Goal: Task Accomplishment & Management: Use online tool/utility

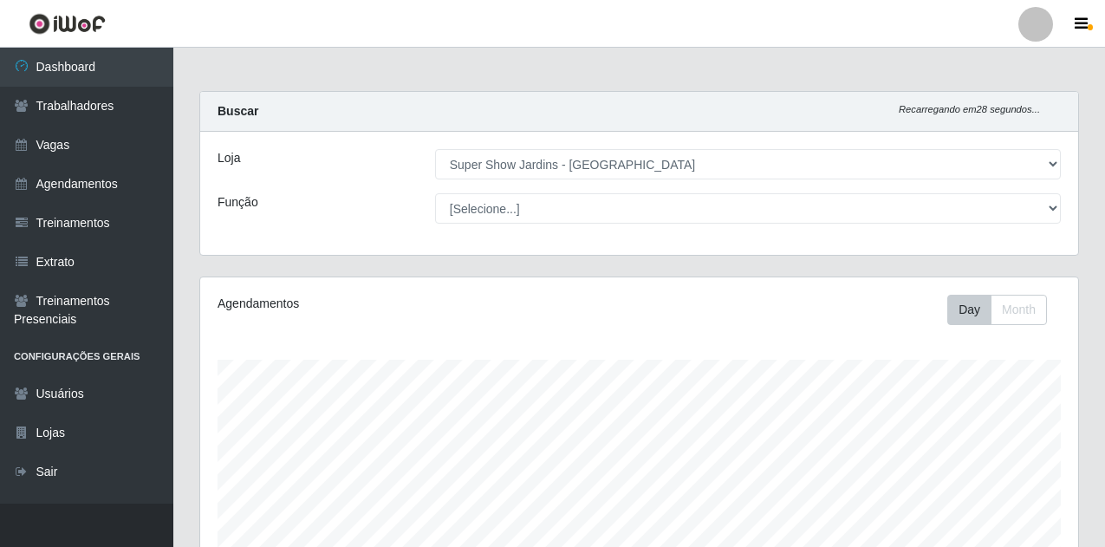
select select "263"
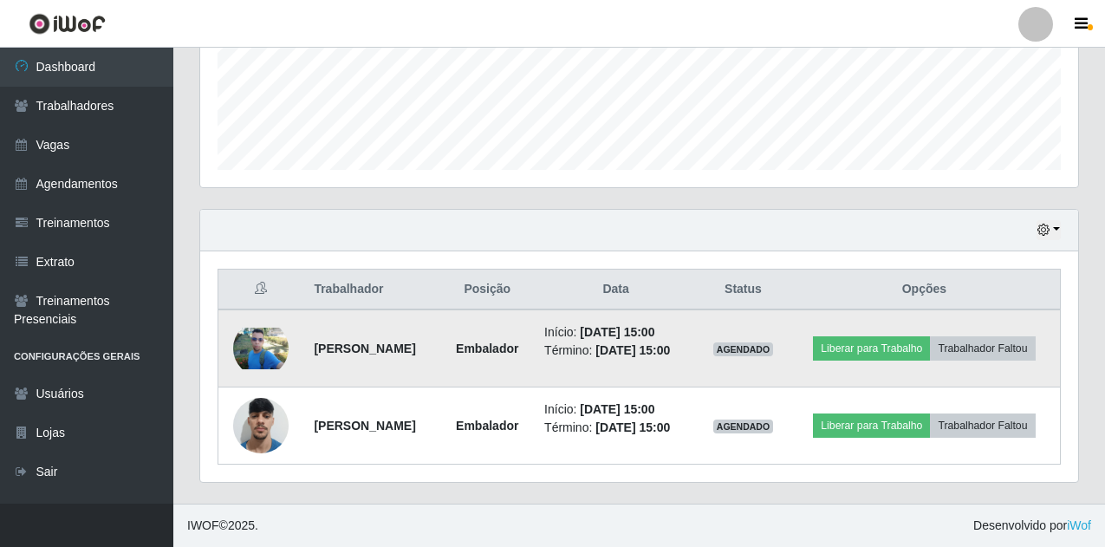
scroll to position [360, 878]
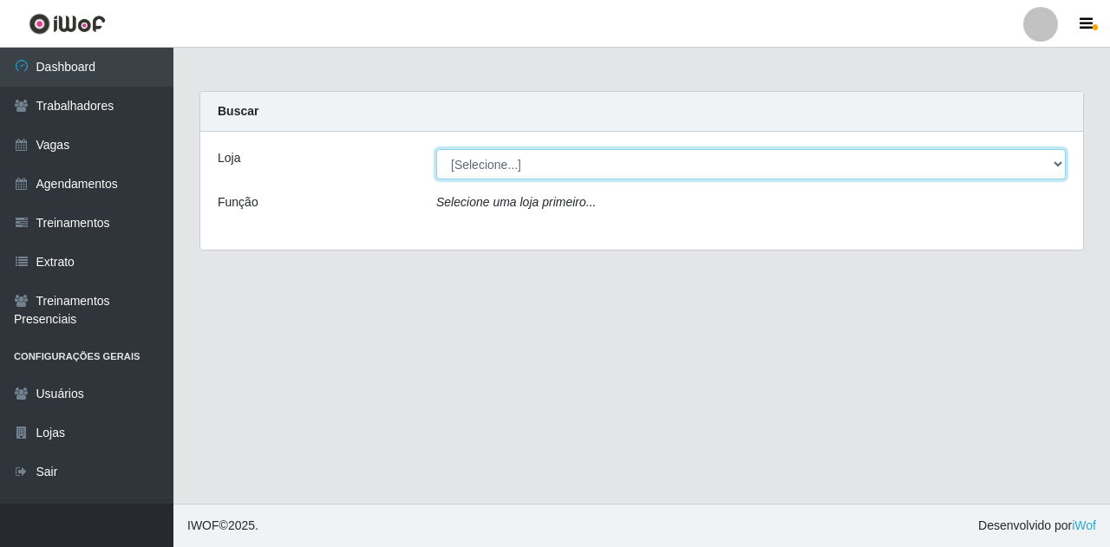
click at [853, 179] on select "[Selecione...] Super Show Jardins - [GEOGRAPHIC_DATA]" at bounding box center [750, 164] width 629 height 30
select select "263"
click at [436, 149] on select "[Selecione...] Super Show Jardins - [GEOGRAPHIC_DATA]" at bounding box center [750, 164] width 629 height 30
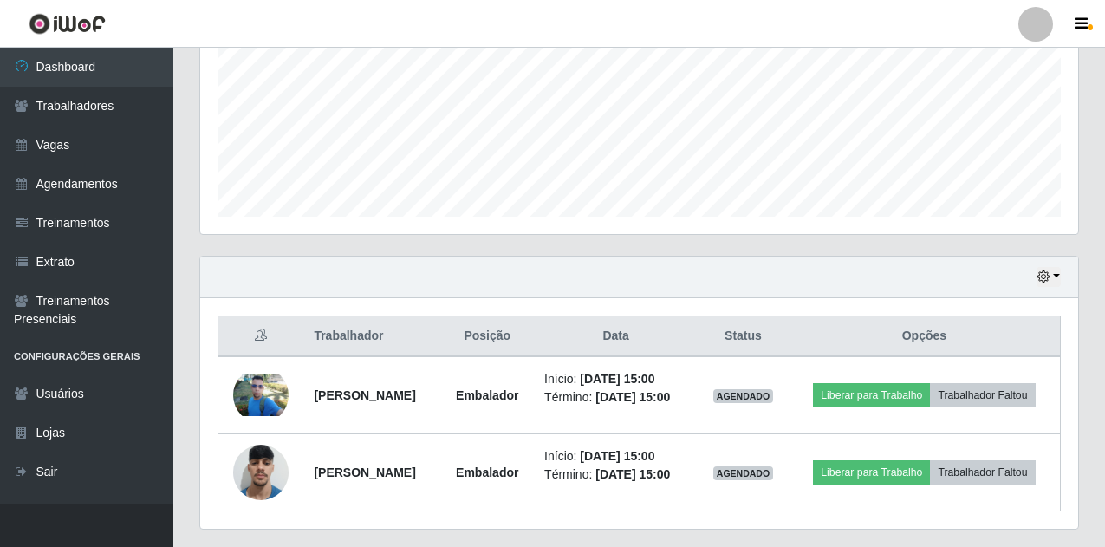
scroll to position [433, 0]
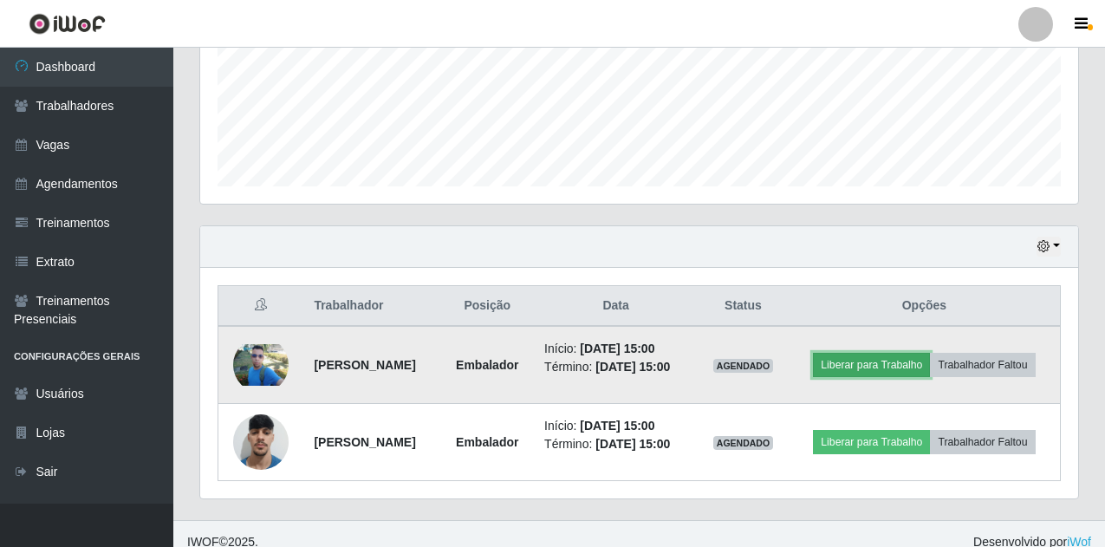
click at [929, 357] on button "Liberar para Trabalho" at bounding box center [871, 365] width 117 height 24
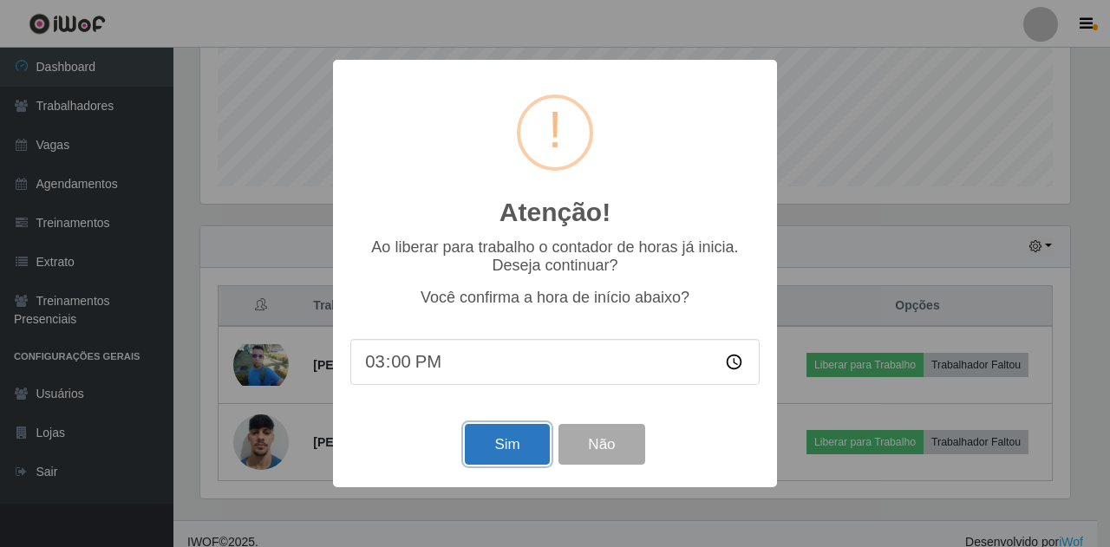
click at [506, 454] on button "Sim" at bounding box center [507, 444] width 84 height 41
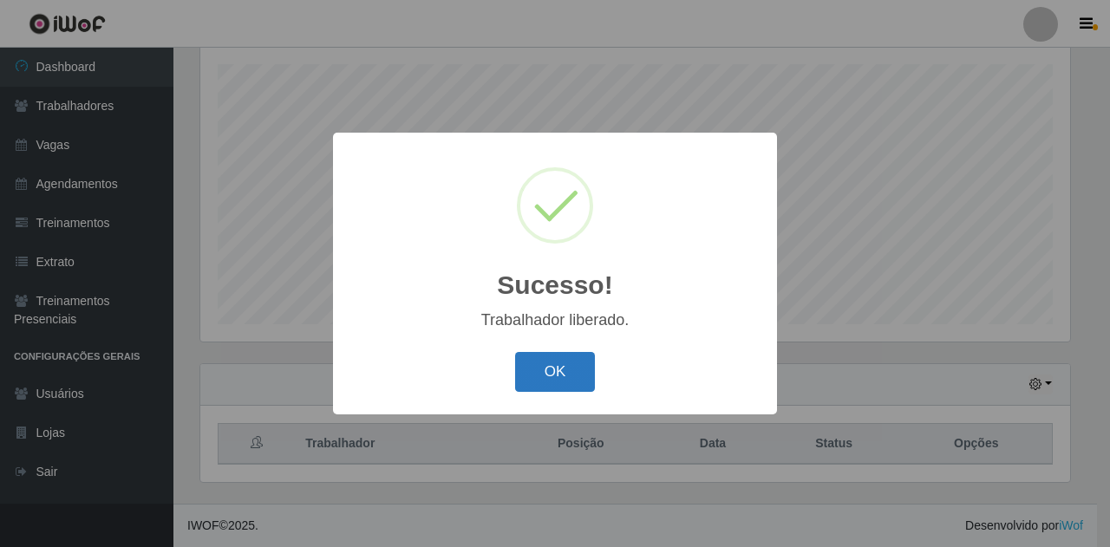
click at [564, 383] on button "OK" at bounding box center [555, 372] width 81 height 41
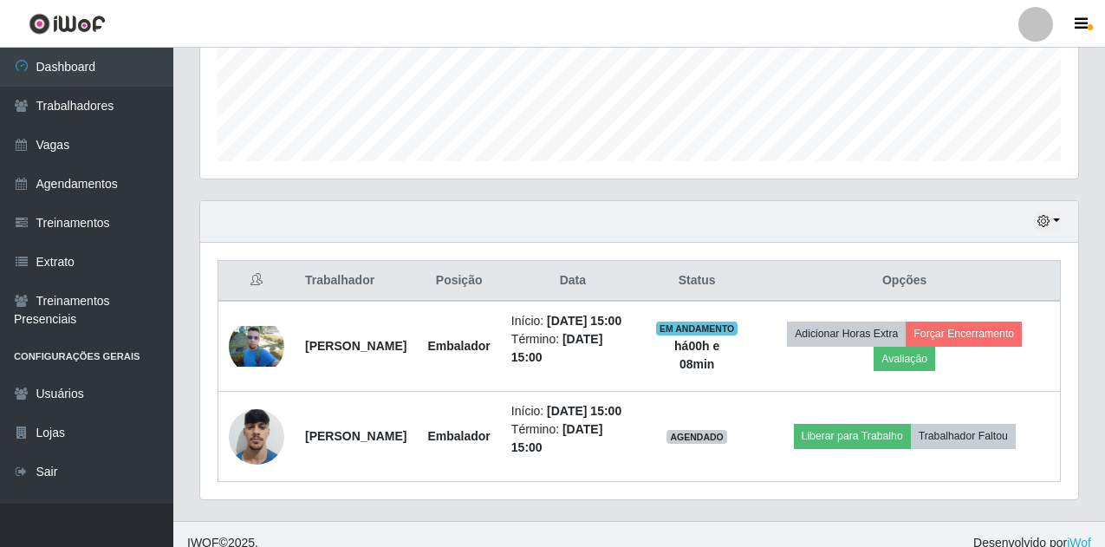
scroll to position [512, 0]
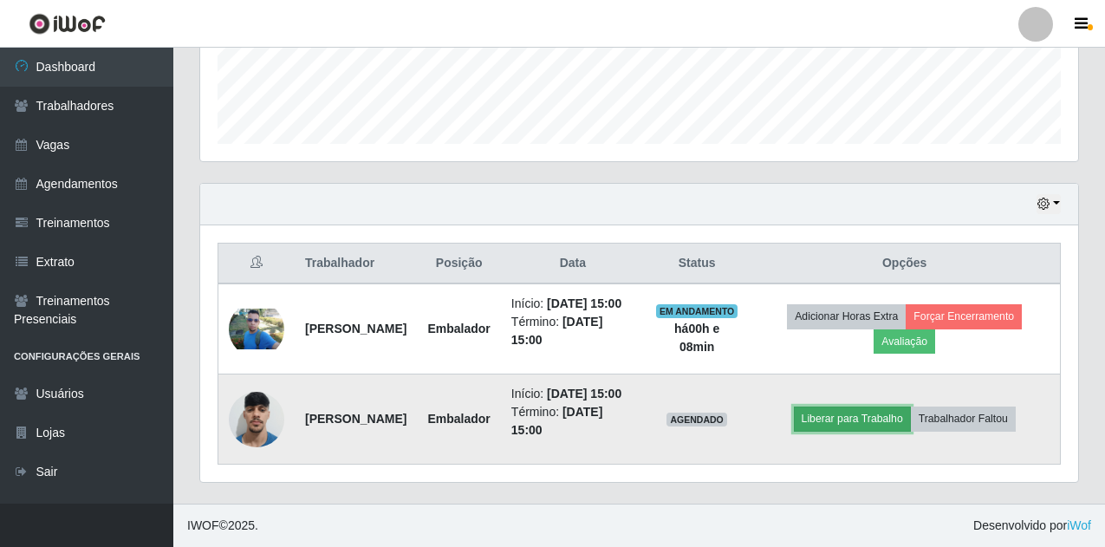
click at [861, 412] on button "Liberar para Trabalho" at bounding box center [852, 419] width 117 height 24
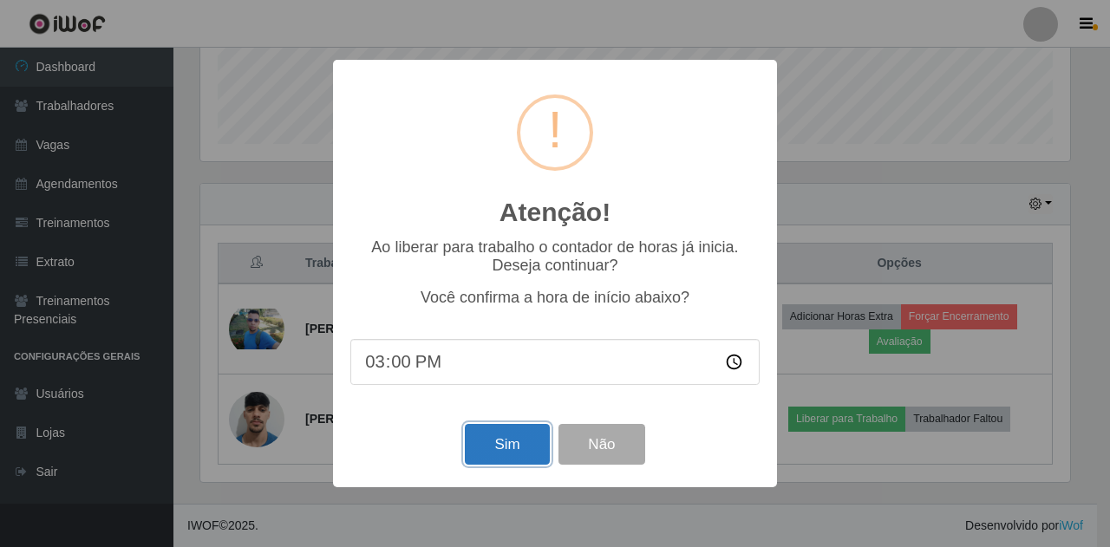
click at [539, 439] on button "Sim" at bounding box center [507, 444] width 84 height 41
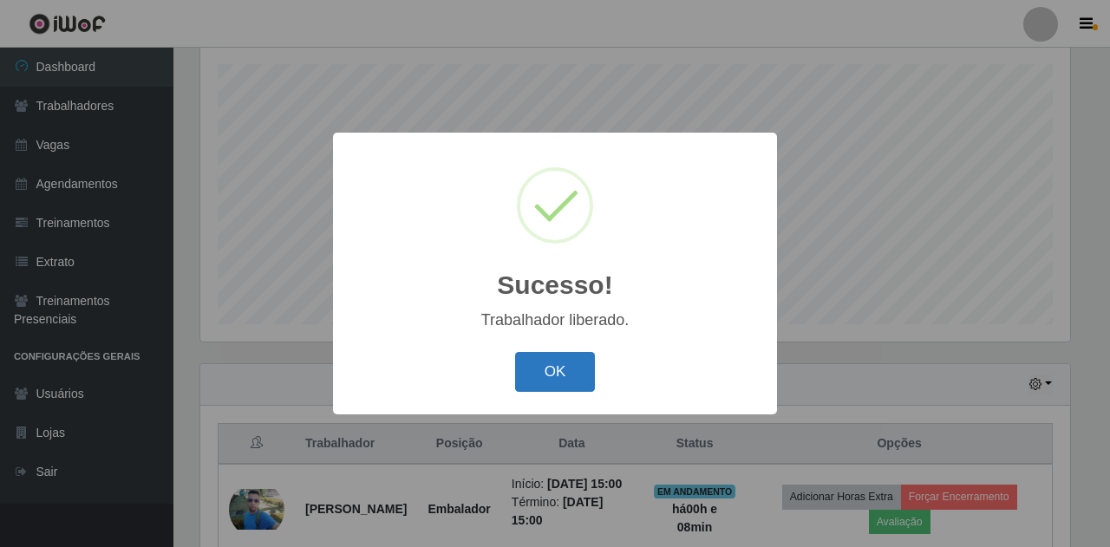
click at [526, 382] on button "OK" at bounding box center [555, 372] width 81 height 41
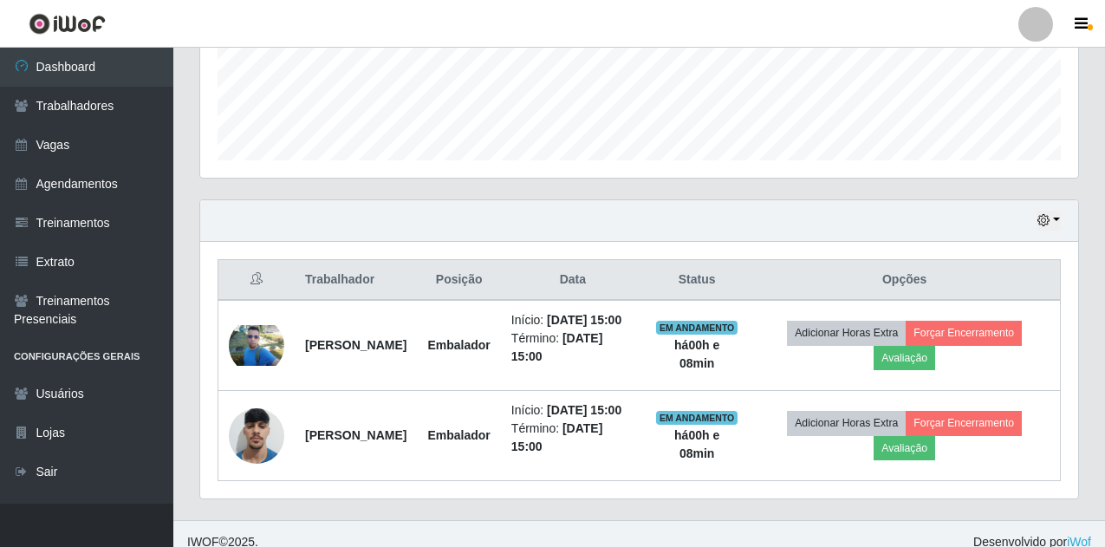
scroll to position [512, 0]
